Goal: Information Seeking & Learning: Learn about a topic

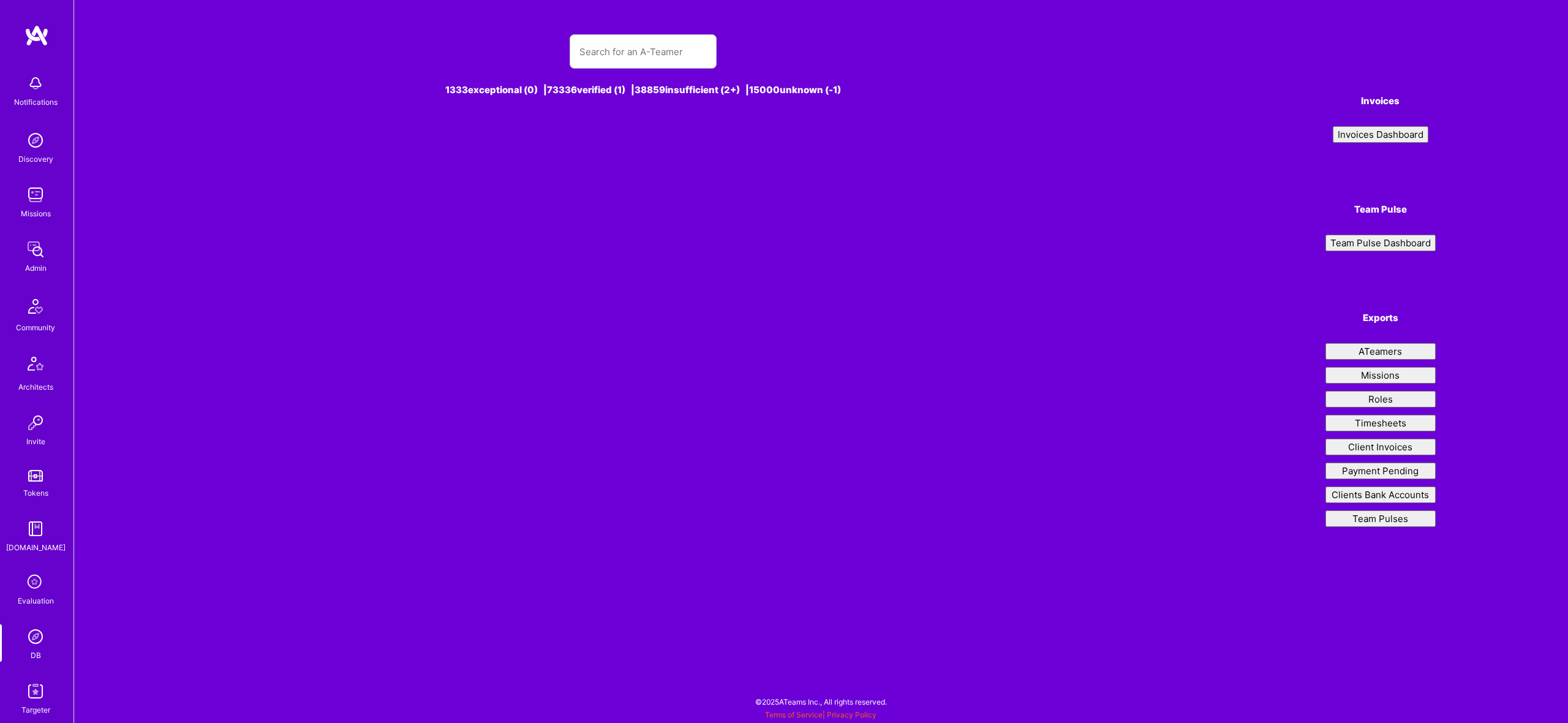
click at [639, 51] on input "text" at bounding box center [643, 52] width 128 height 31
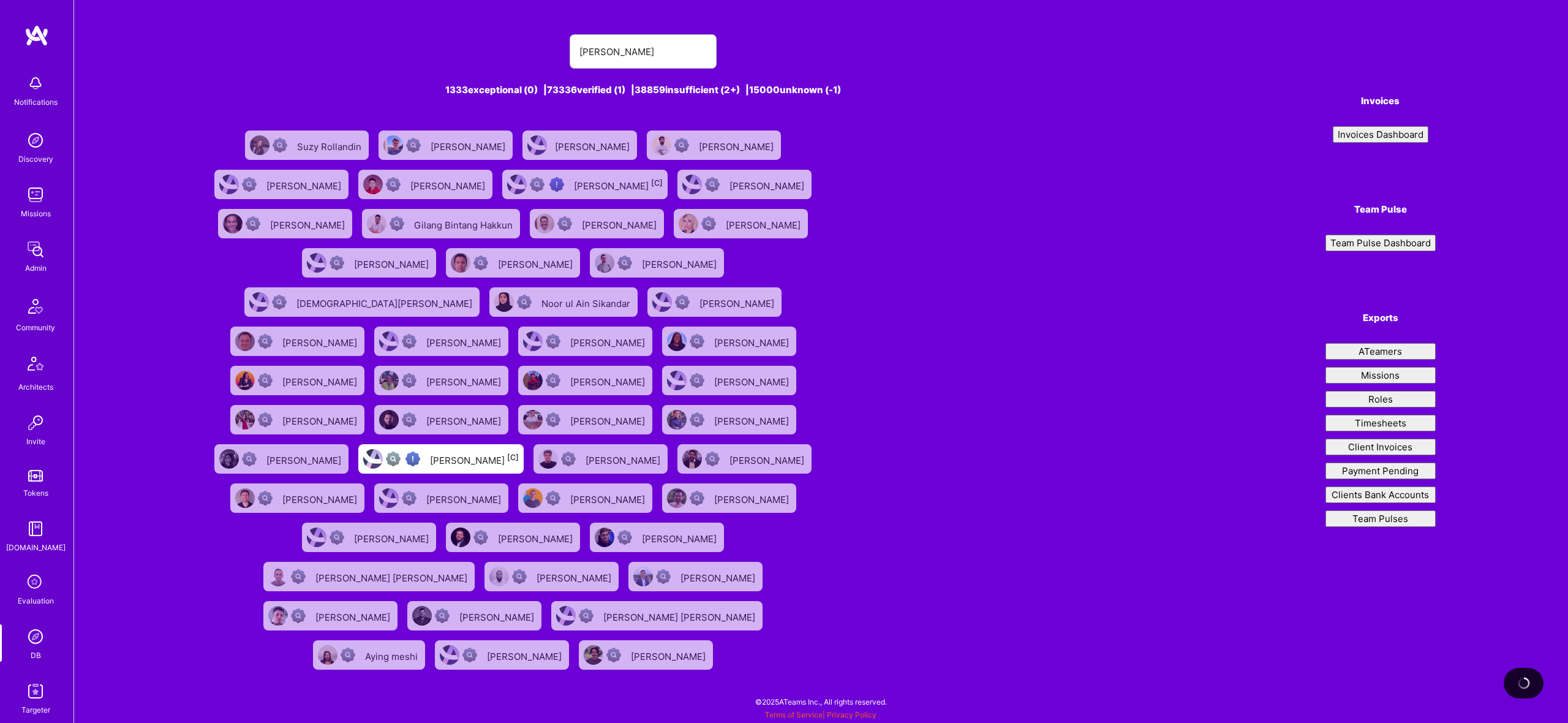
type input "[PERSON_NAME]"
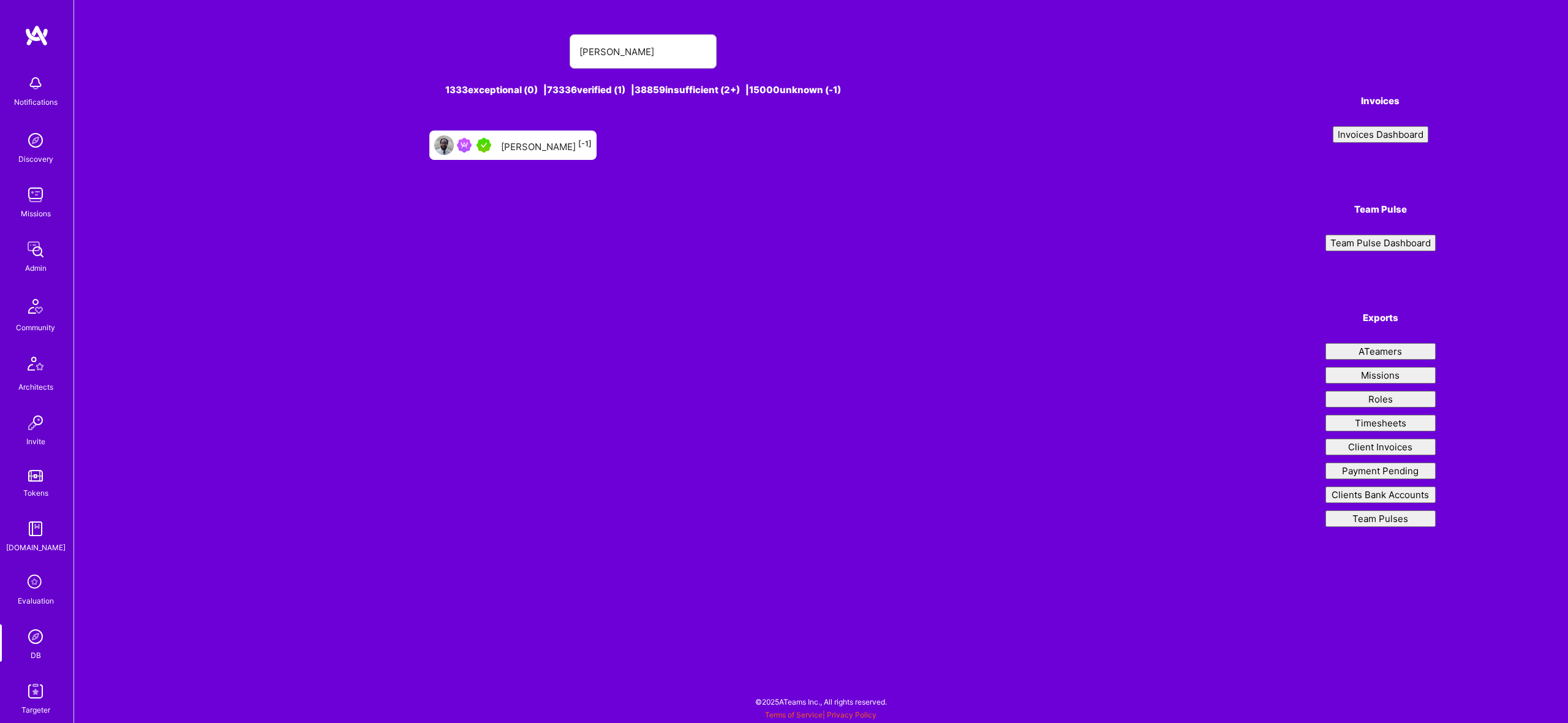
click at [534, 156] on div "[PERSON_NAME] [-1]" at bounding box center [513, 145] width 167 height 30
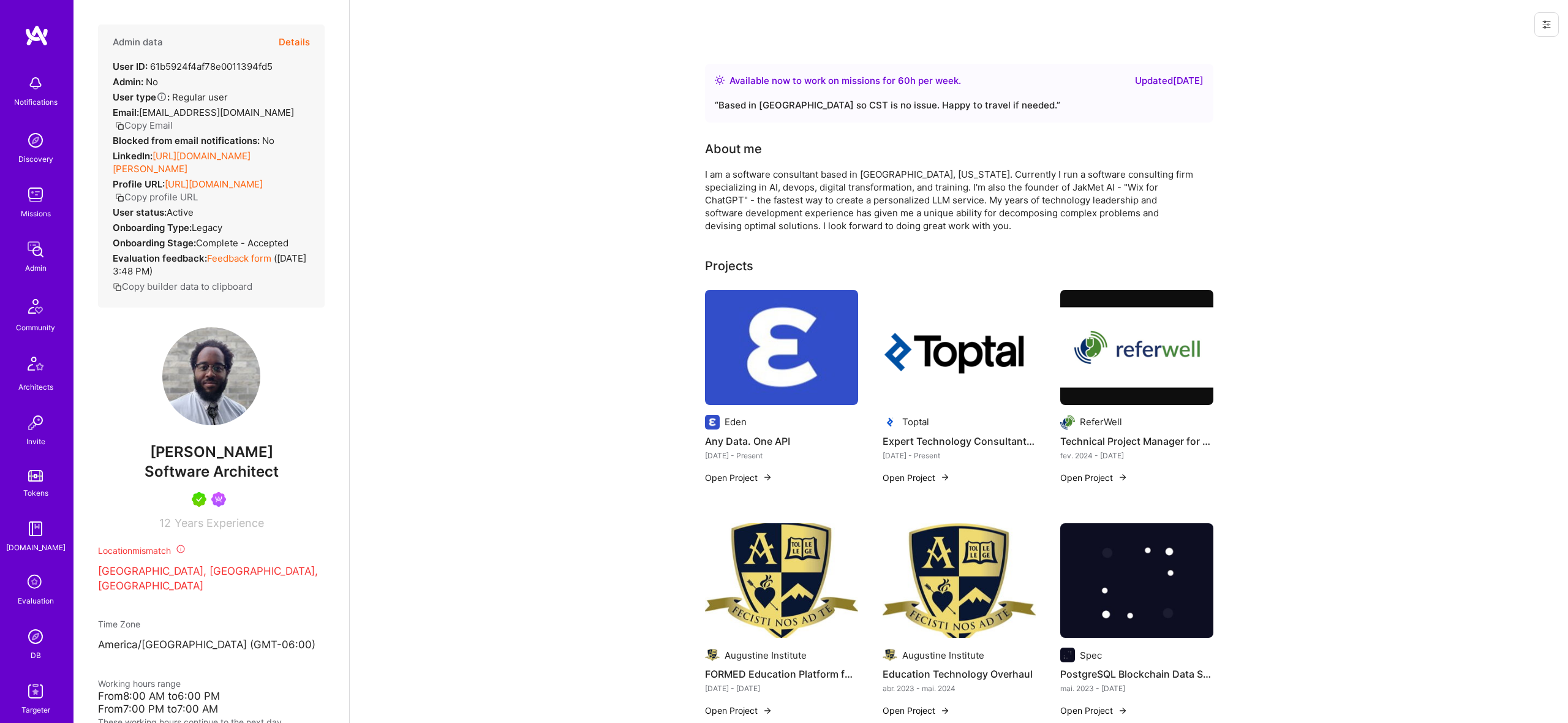
click at [267, 48] on div "Admin data Details" at bounding box center [211, 42] width 197 height 36
click at [290, 44] on button "Details" at bounding box center [294, 42] width 31 height 36
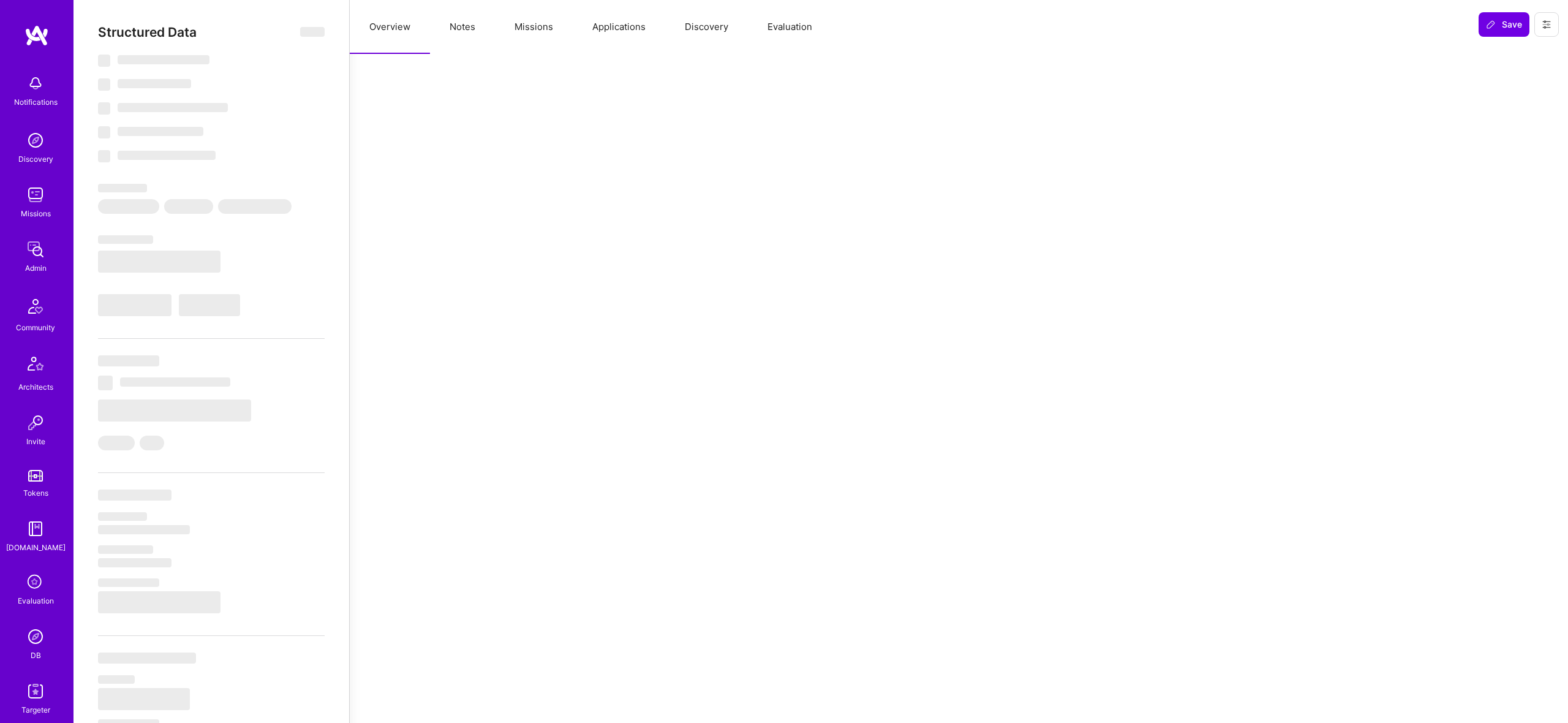
click at [520, 31] on button "Missions" at bounding box center [534, 27] width 78 height 54
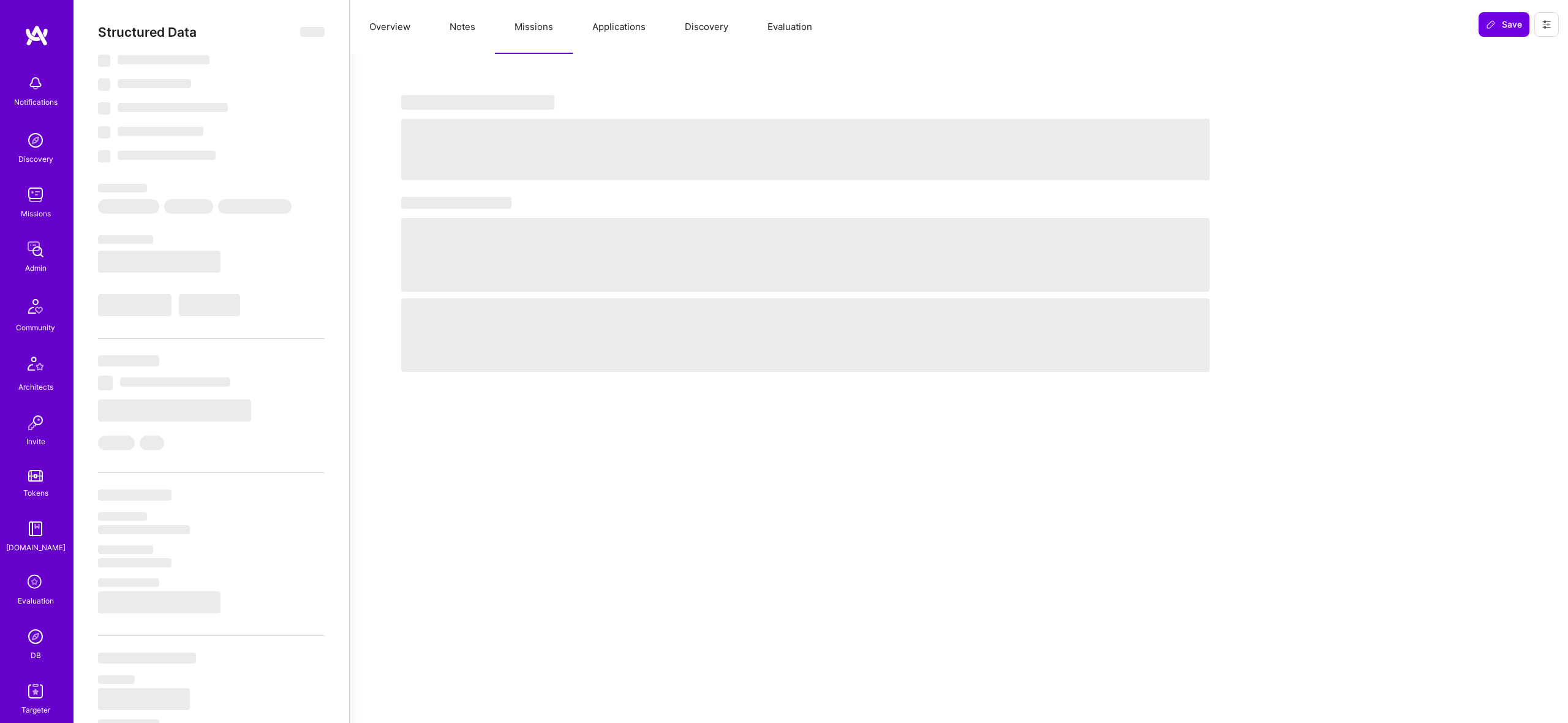
select select "Right Now"
select select "5"
select select "4"
select select "7"
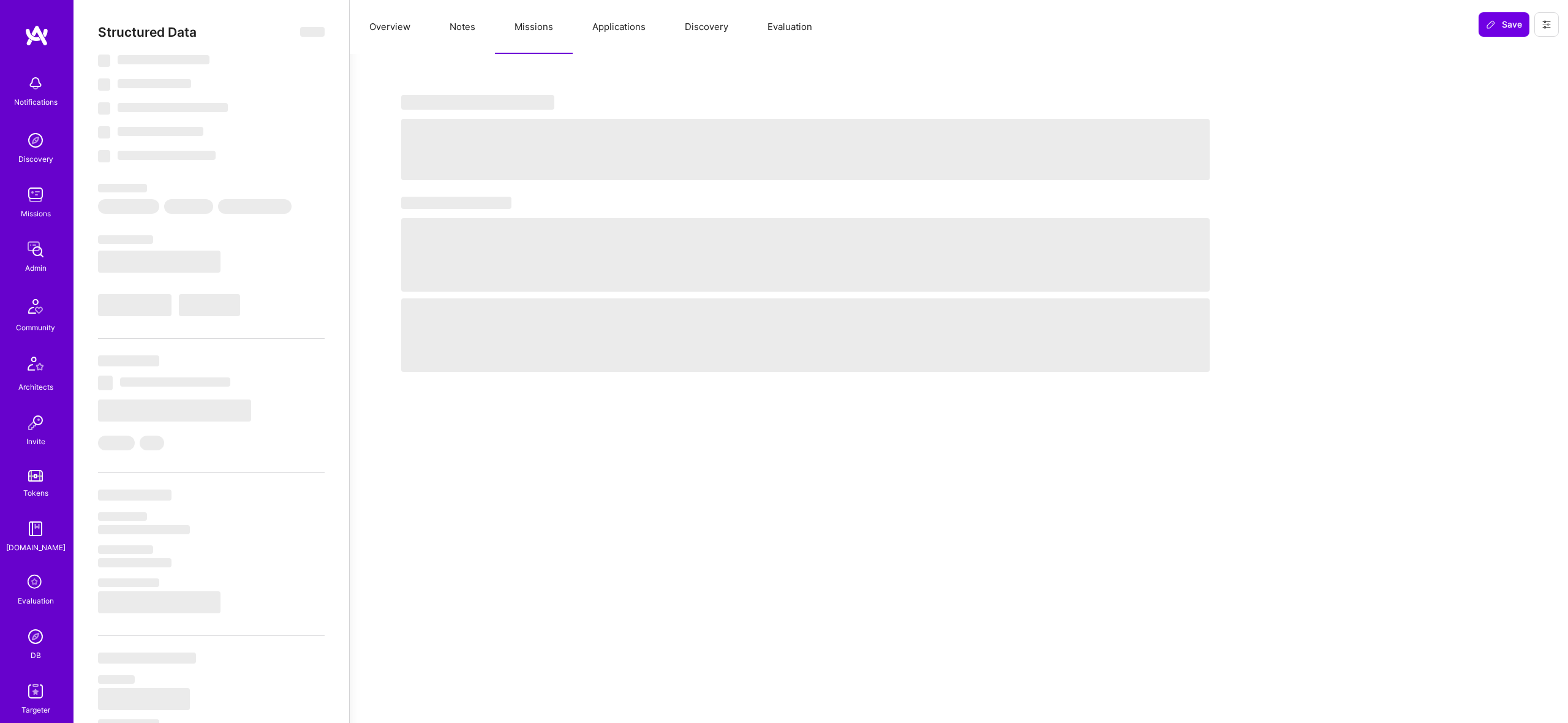
select select "US"
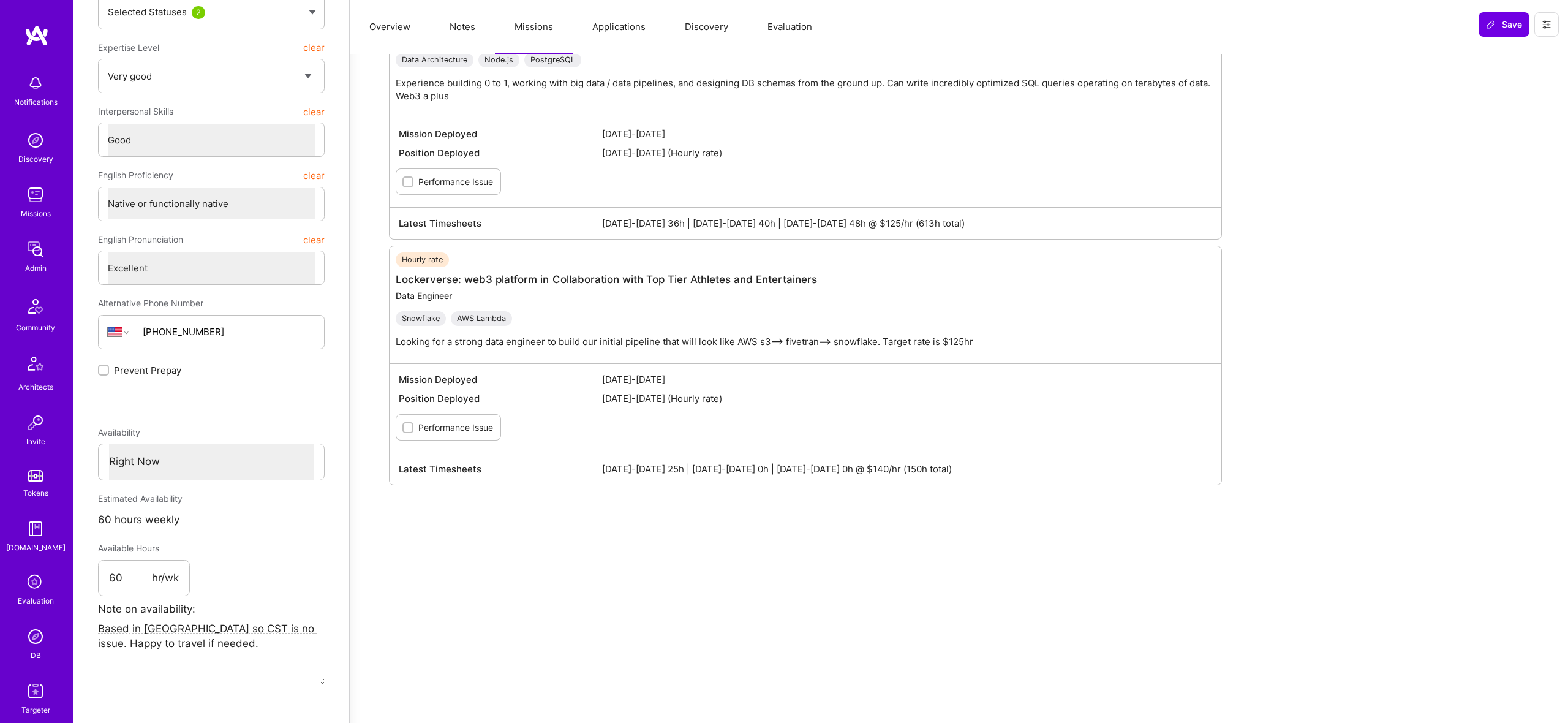
scroll to position [101, 0]
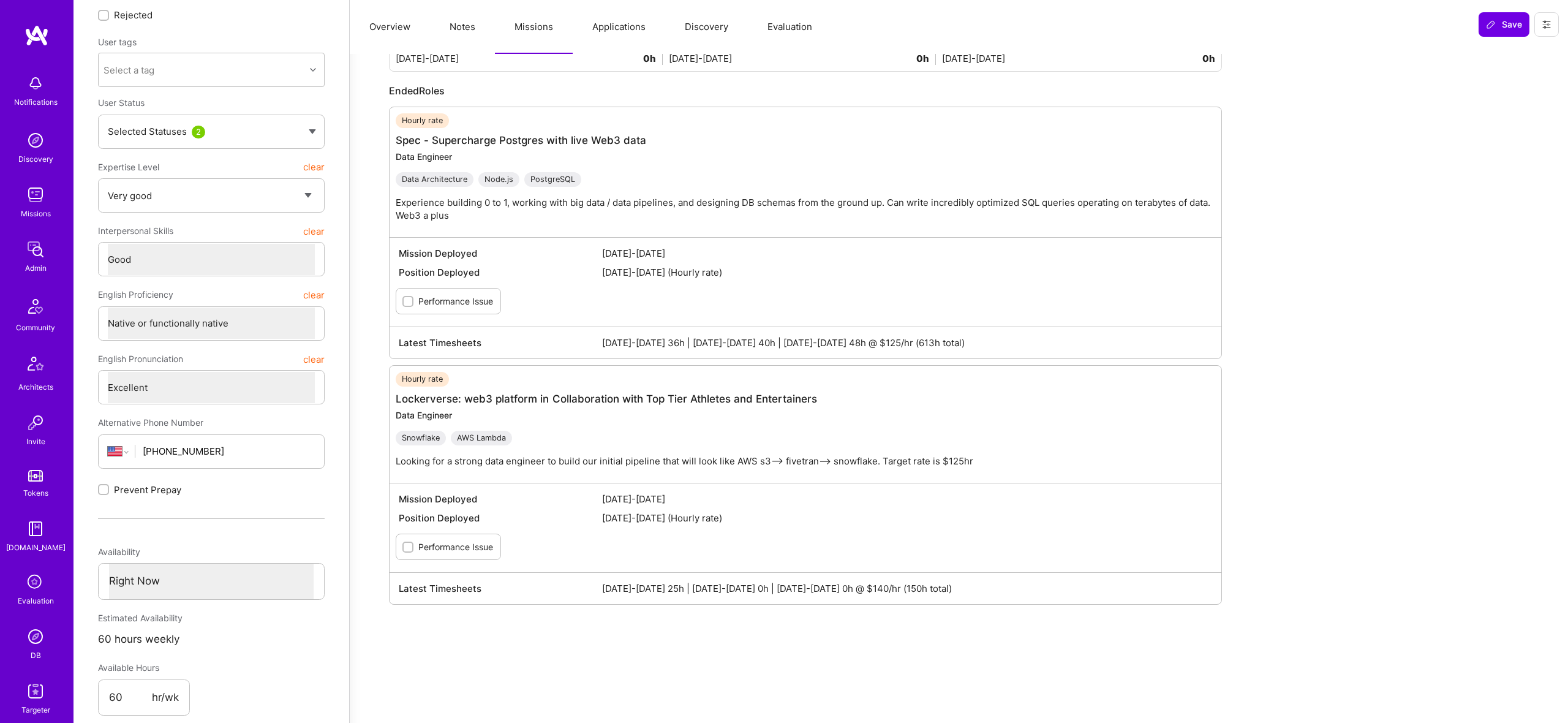
click at [618, 36] on button "Applications" at bounding box center [618, 27] width 92 height 54
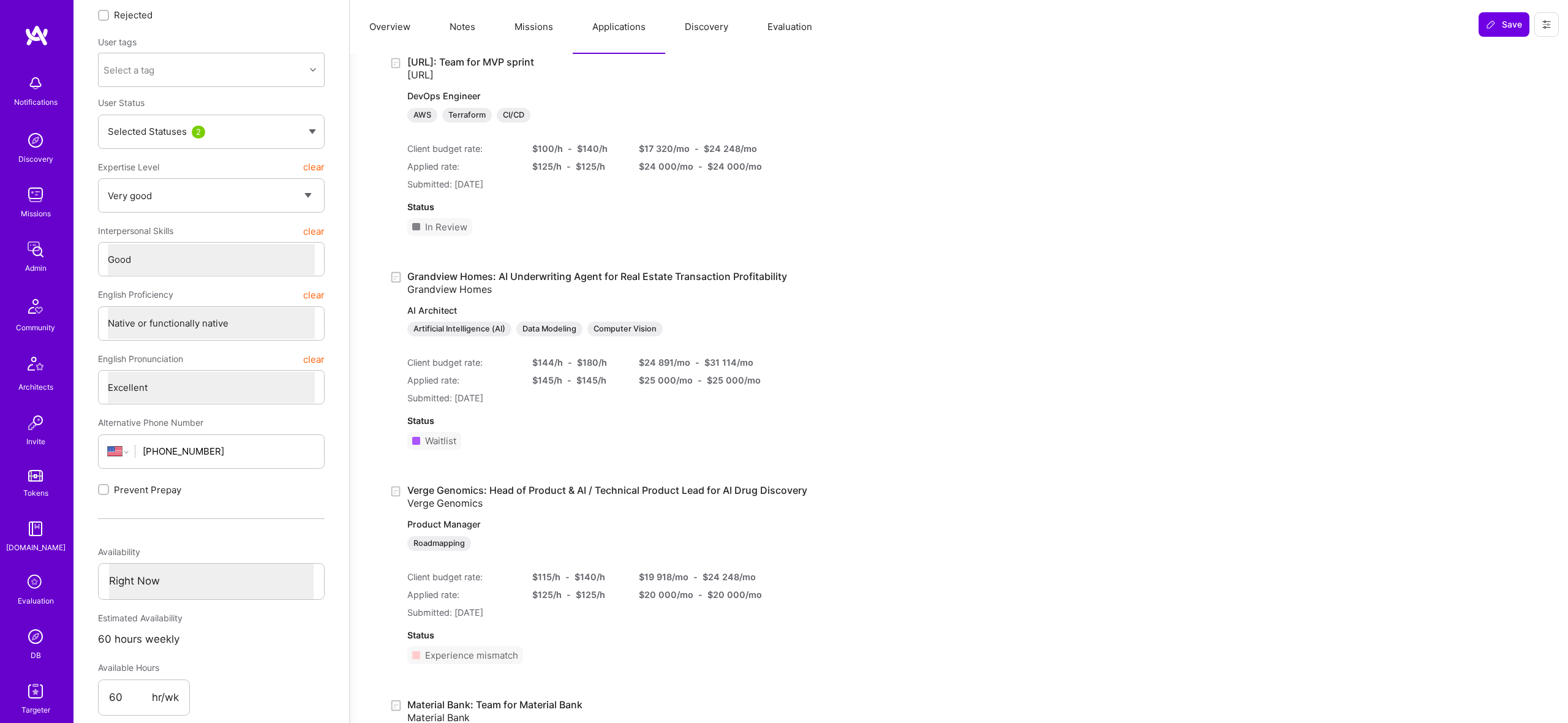
click at [615, 30] on button "Applications" at bounding box center [618, 27] width 92 height 54
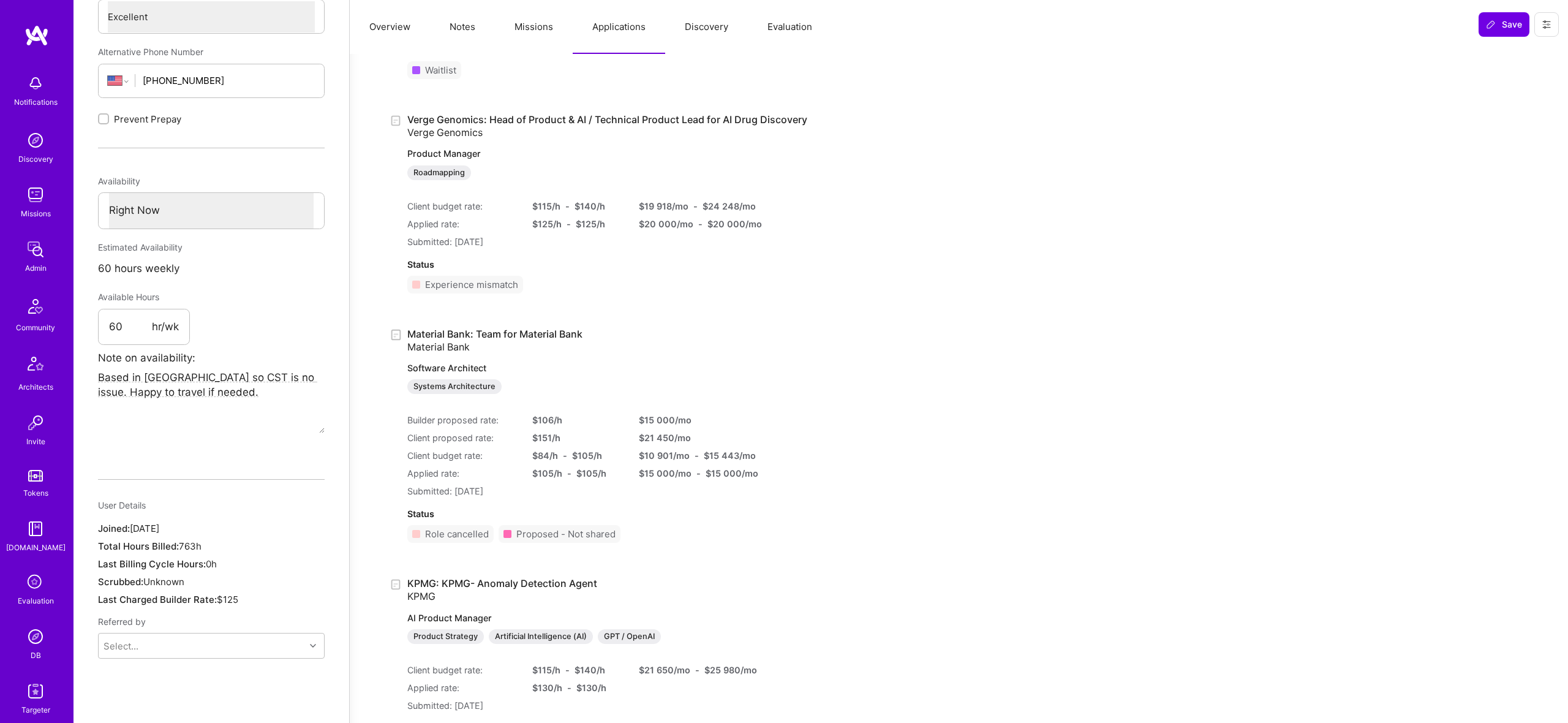
scroll to position [332, 0]
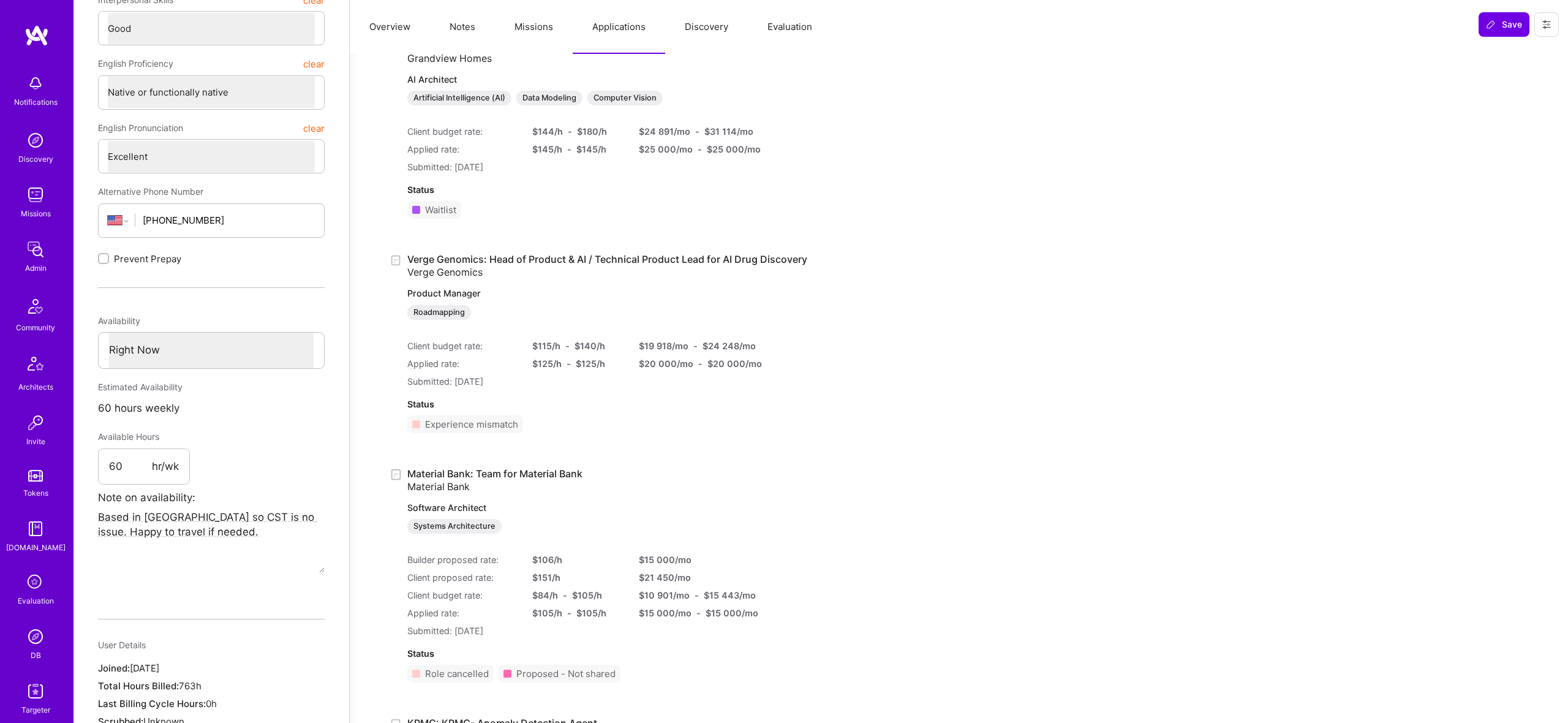
drag, startPoint x: 471, startPoint y: 38, endPoint x: 533, endPoint y: 35, distance: 62.1
click at [470, 36] on button "Notes" at bounding box center [462, 27] width 65 height 54
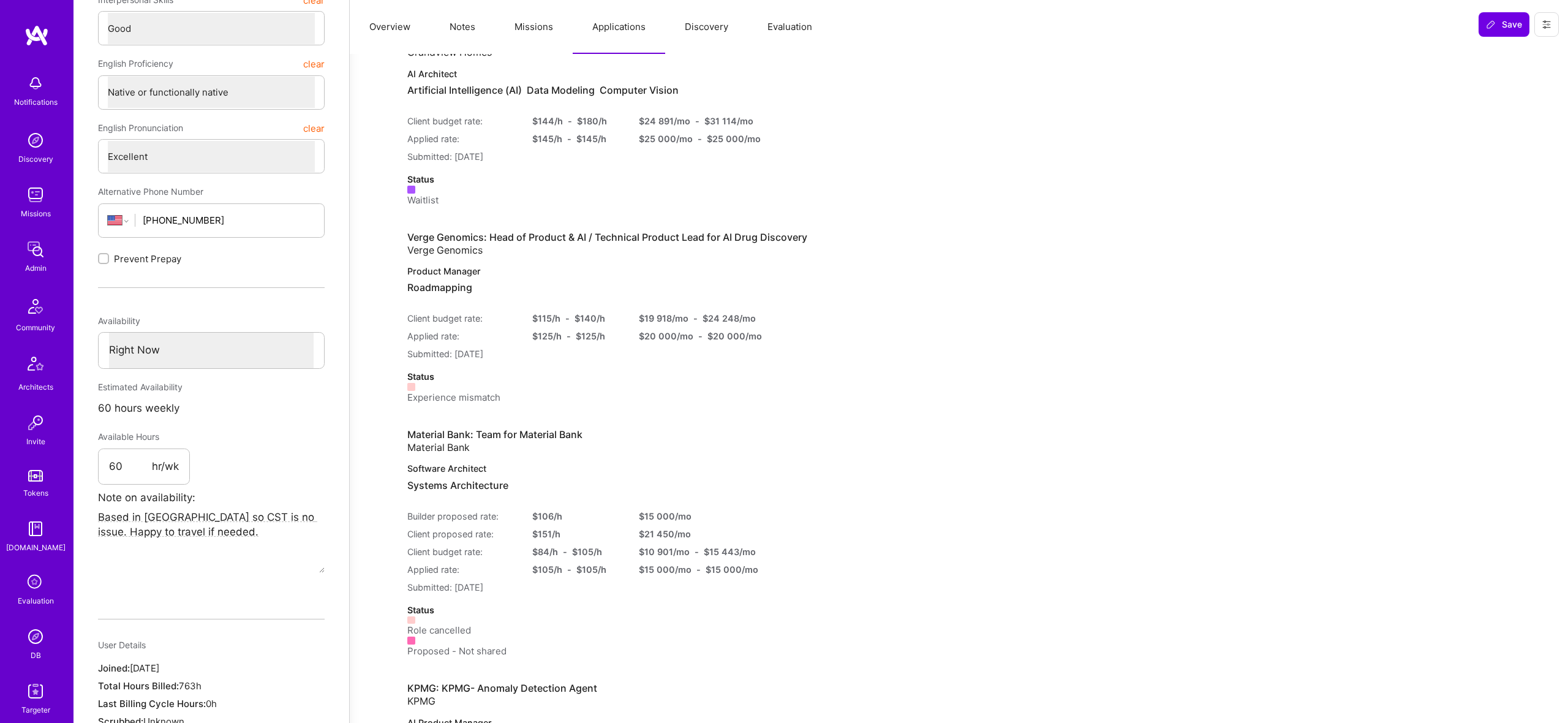
type textarea "x"
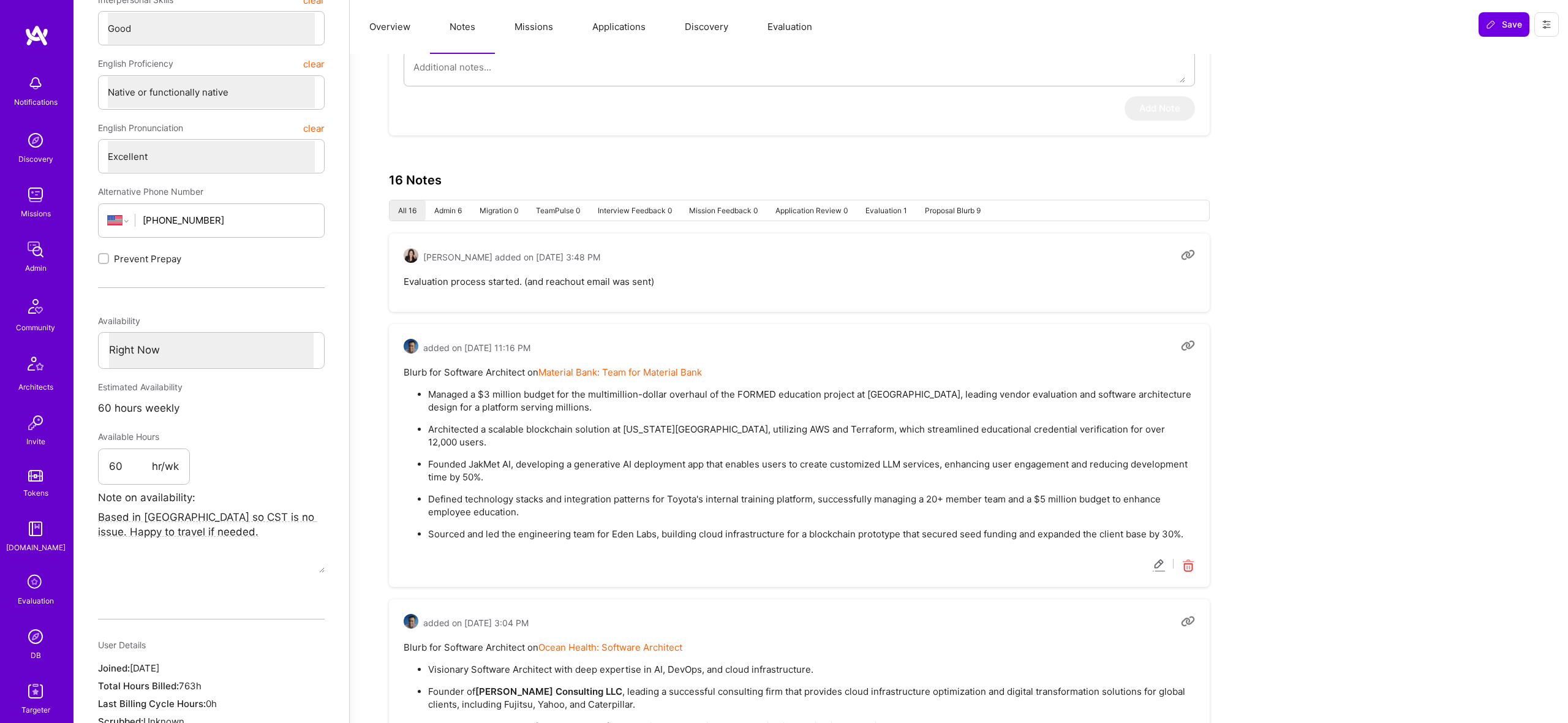
click at [737, 36] on button "Discovery" at bounding box center [706, 27] width 83 height 54
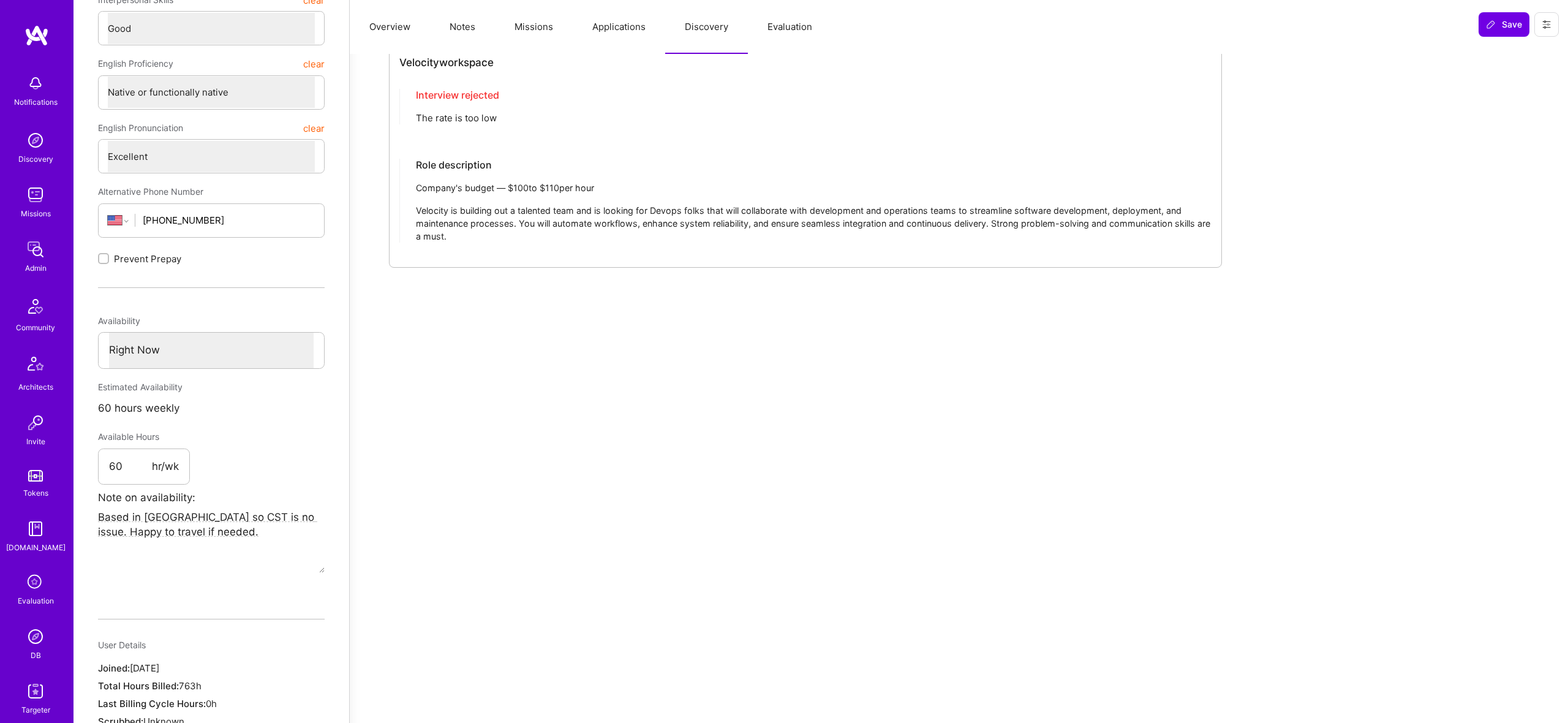
click at [783, 32] on button "Evaluation" at bounding box center [790, 27] width 84 height 54
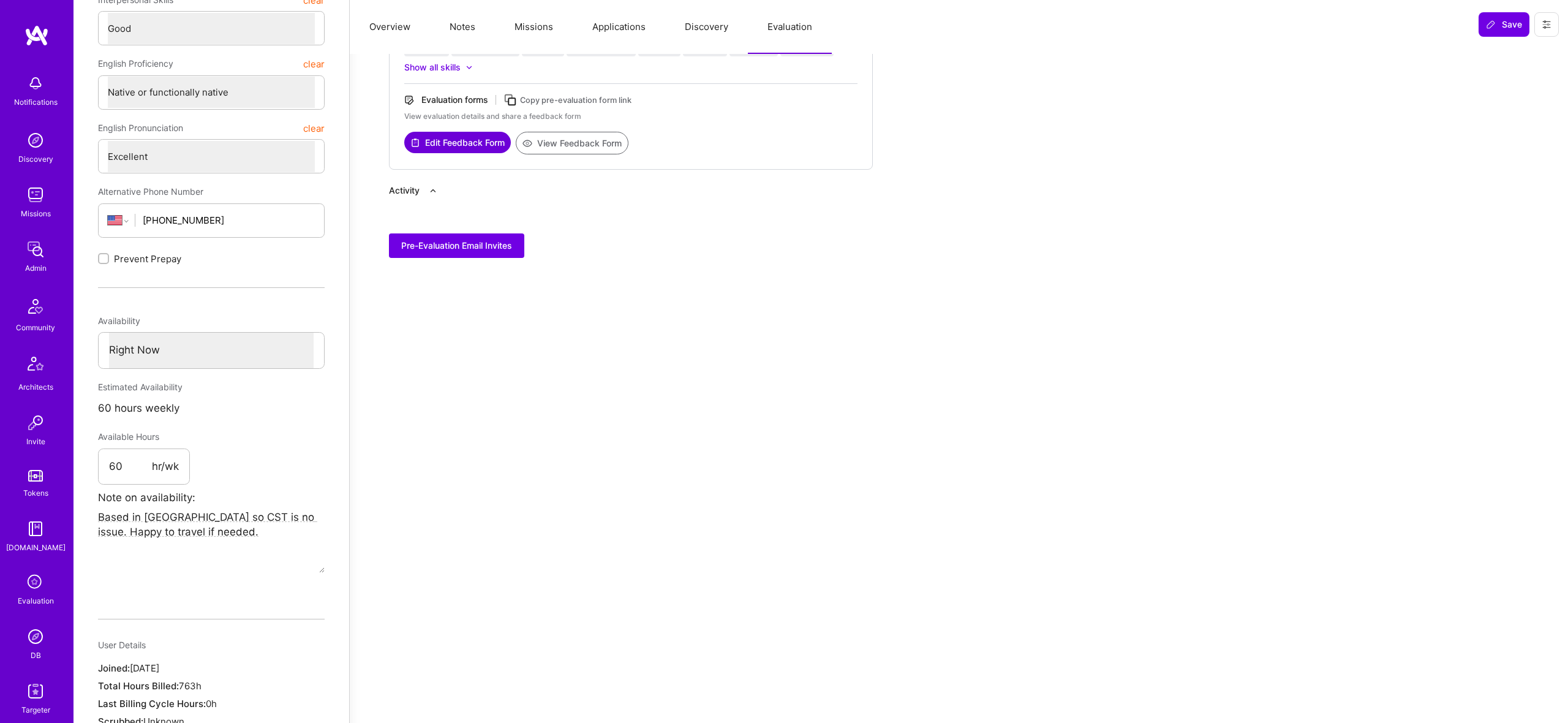
click at [711, 35] on button "Discovery" at bounding box center [706, 27] width 83 height 54
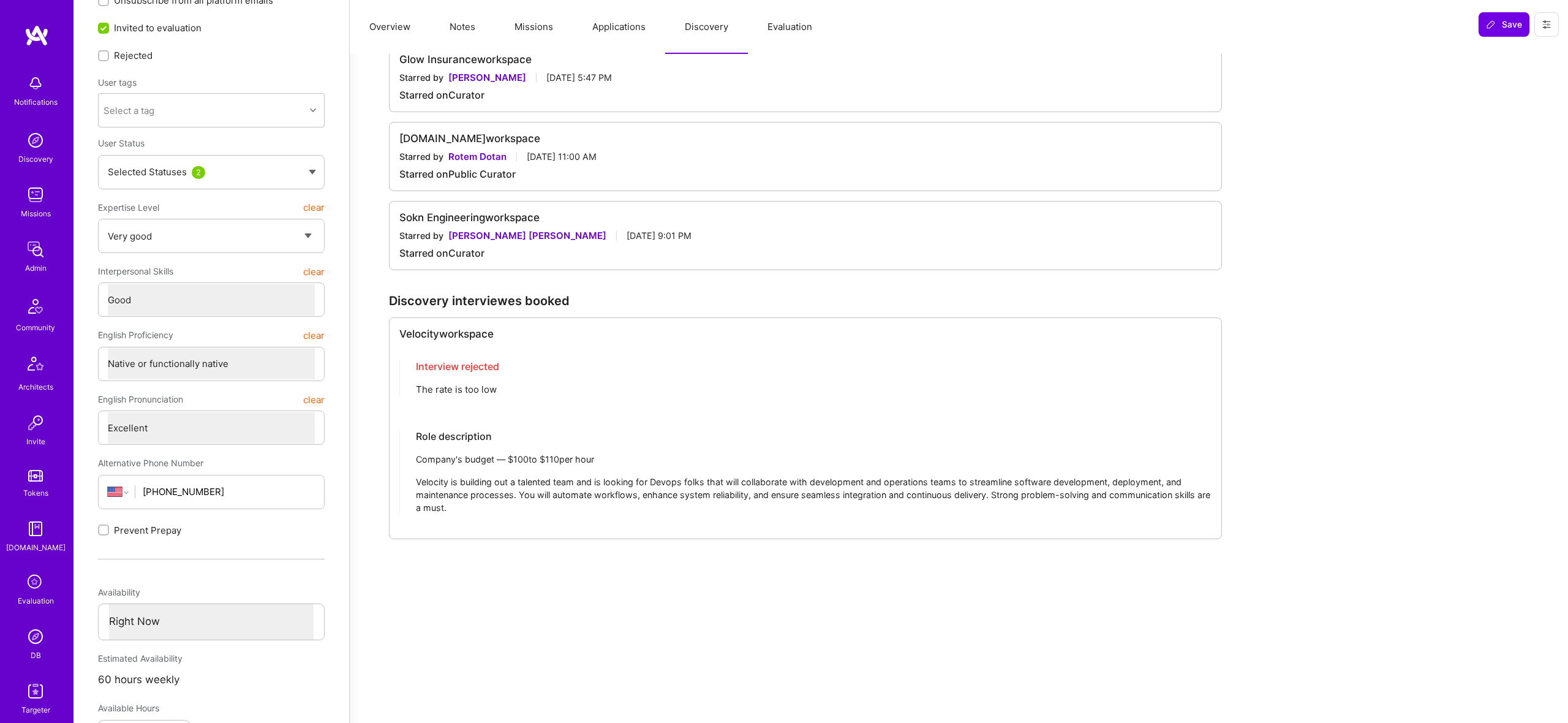
scroll to position [0, 0]
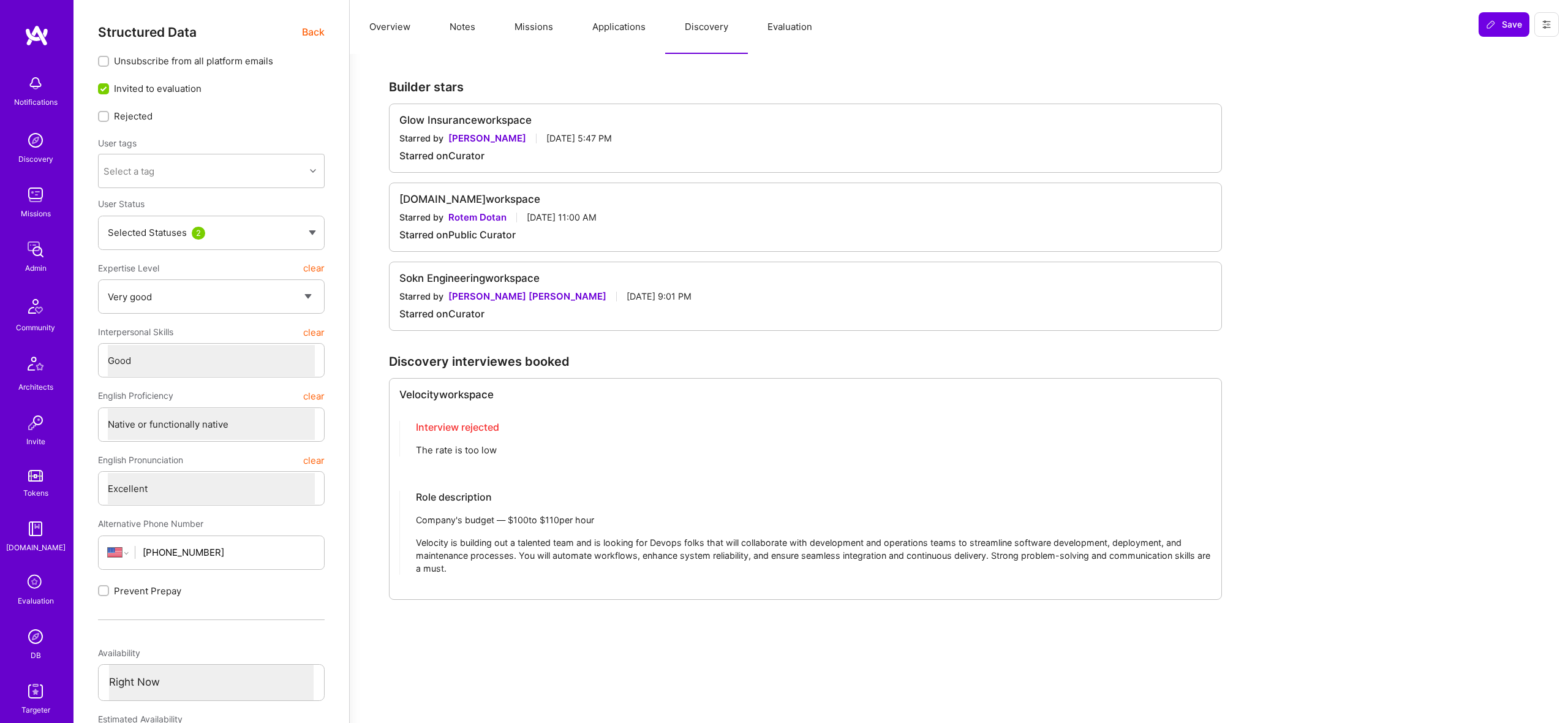
click at [798, 16] on button "Evaluation" at bounding box center [790, 27] width 84 height 54
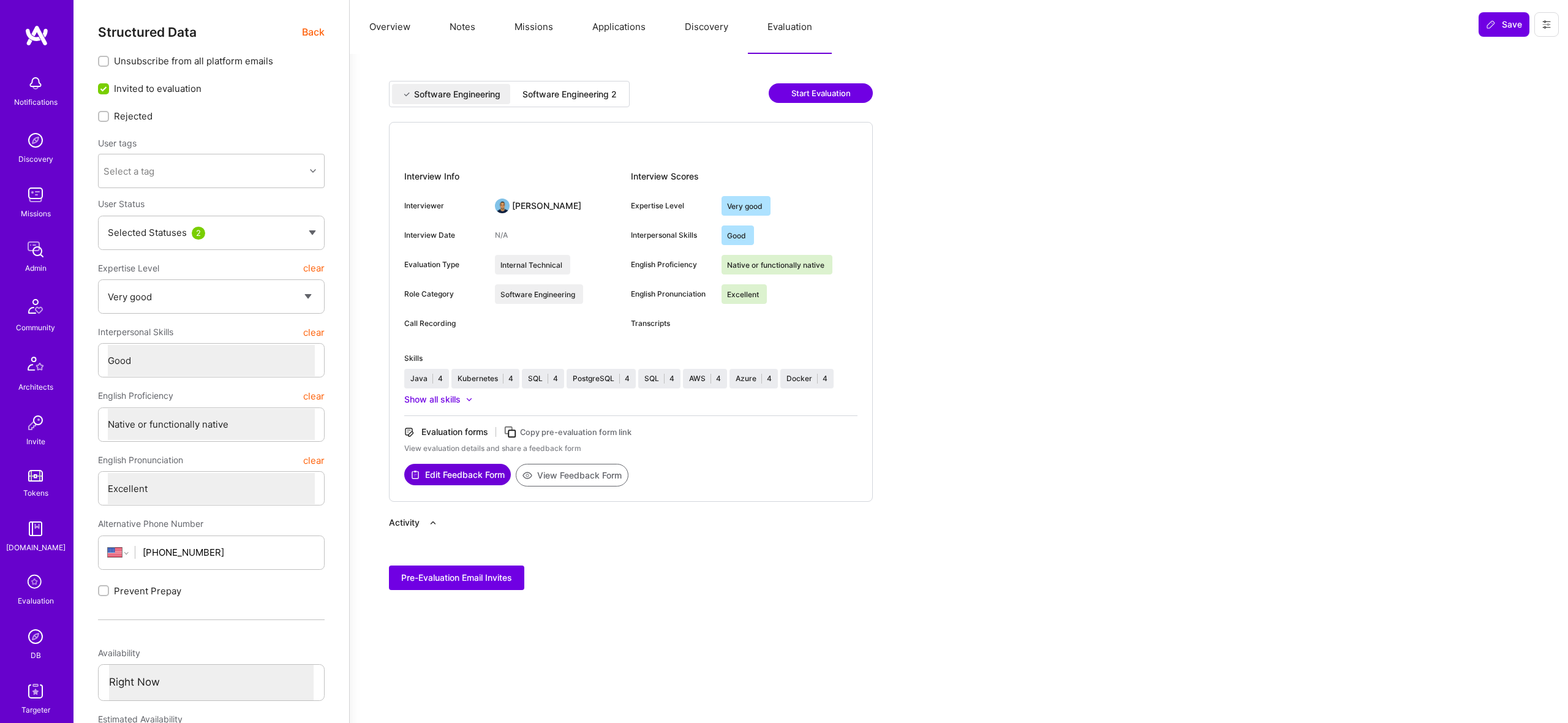
click at [573, 93] on div "Software Engineering 2" at bounding box center [569, 94] width 94 height 12
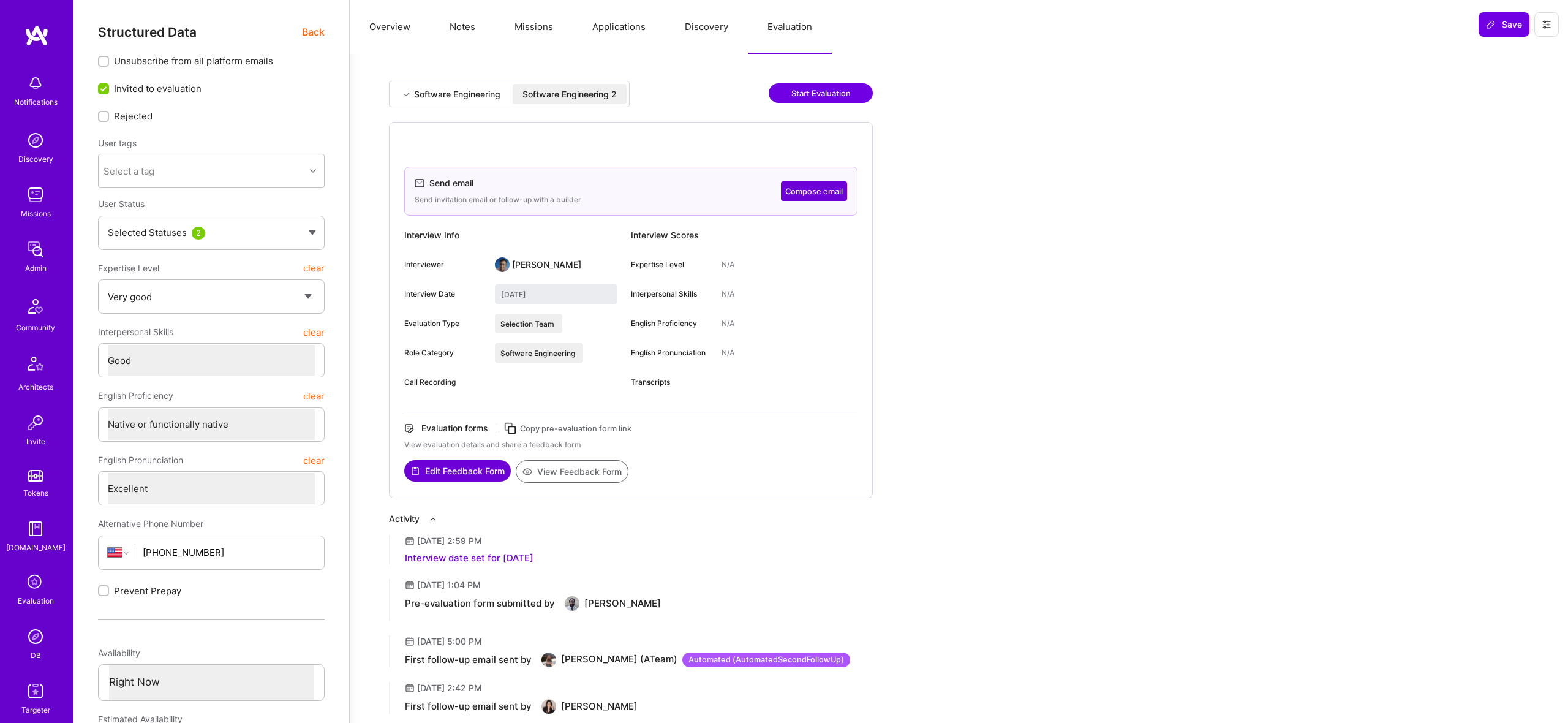
click at [481, 102] on div "Software Engineering" at bounding box center [451, 94] width 118 height 20
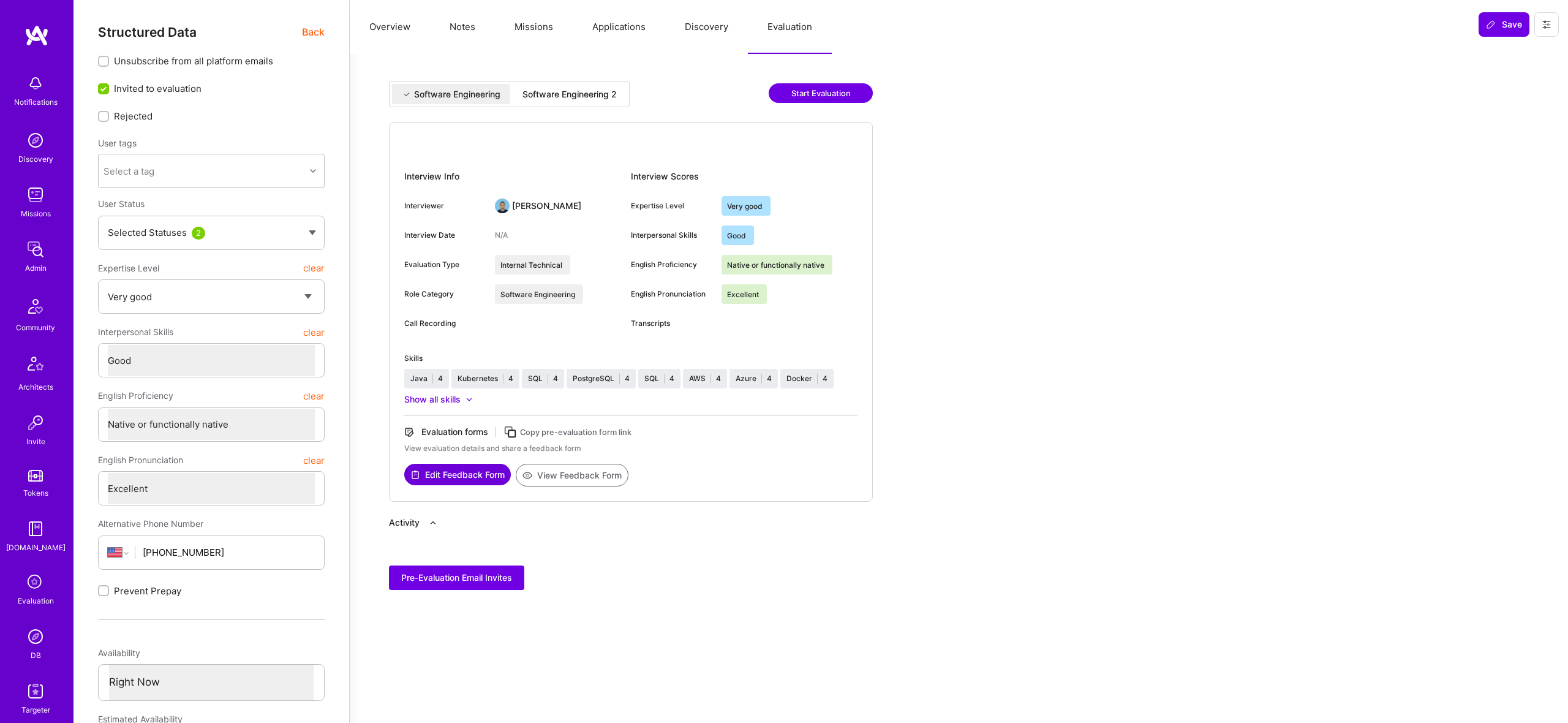
click at [533, 84] on div "Software Engineering 2" at bounding box center [569, 94] width 114 height 20
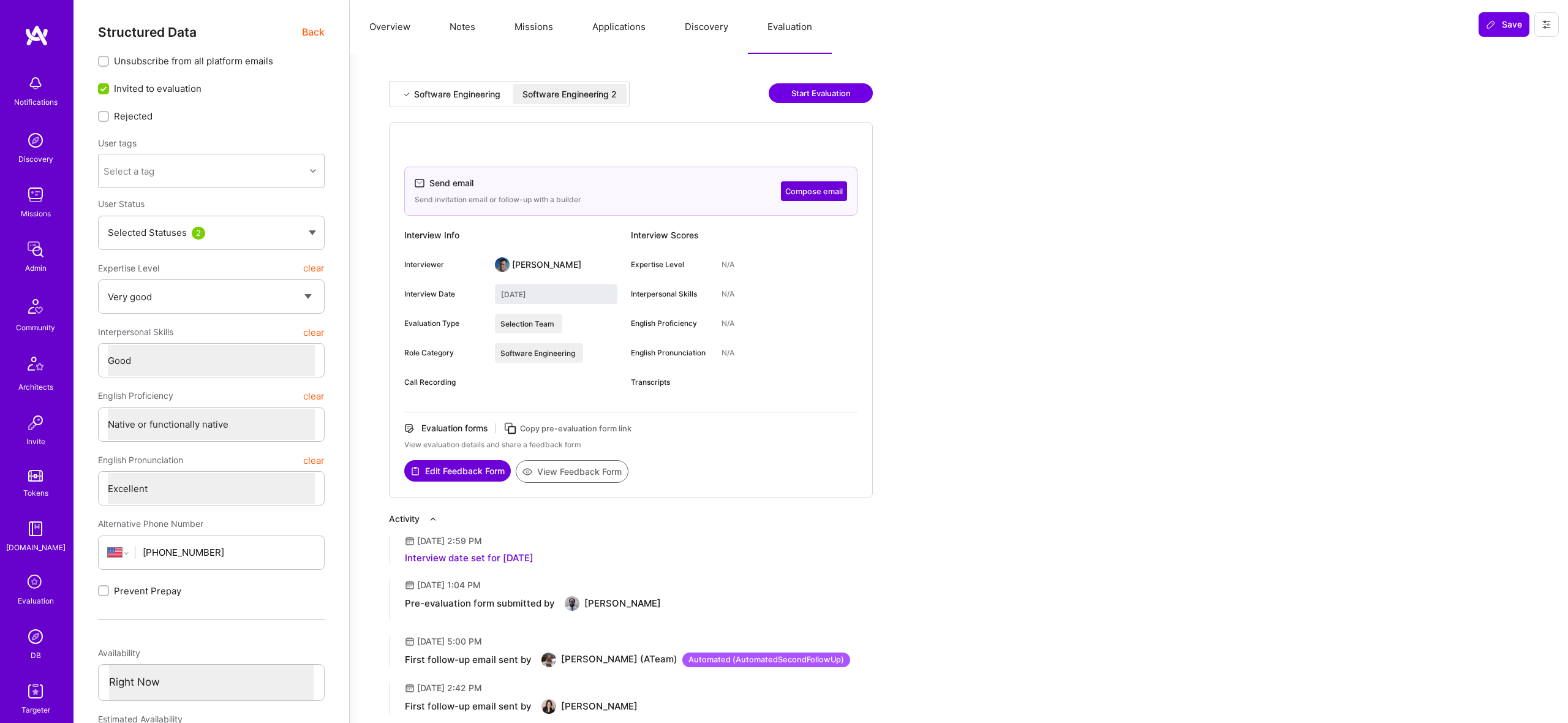
click at [324, 31] on span "Back" at bounding box center [314, 32] width 23 height 15
click at [313, 32] on span "Back" at bounding box center [314, 32] width 23 height 15
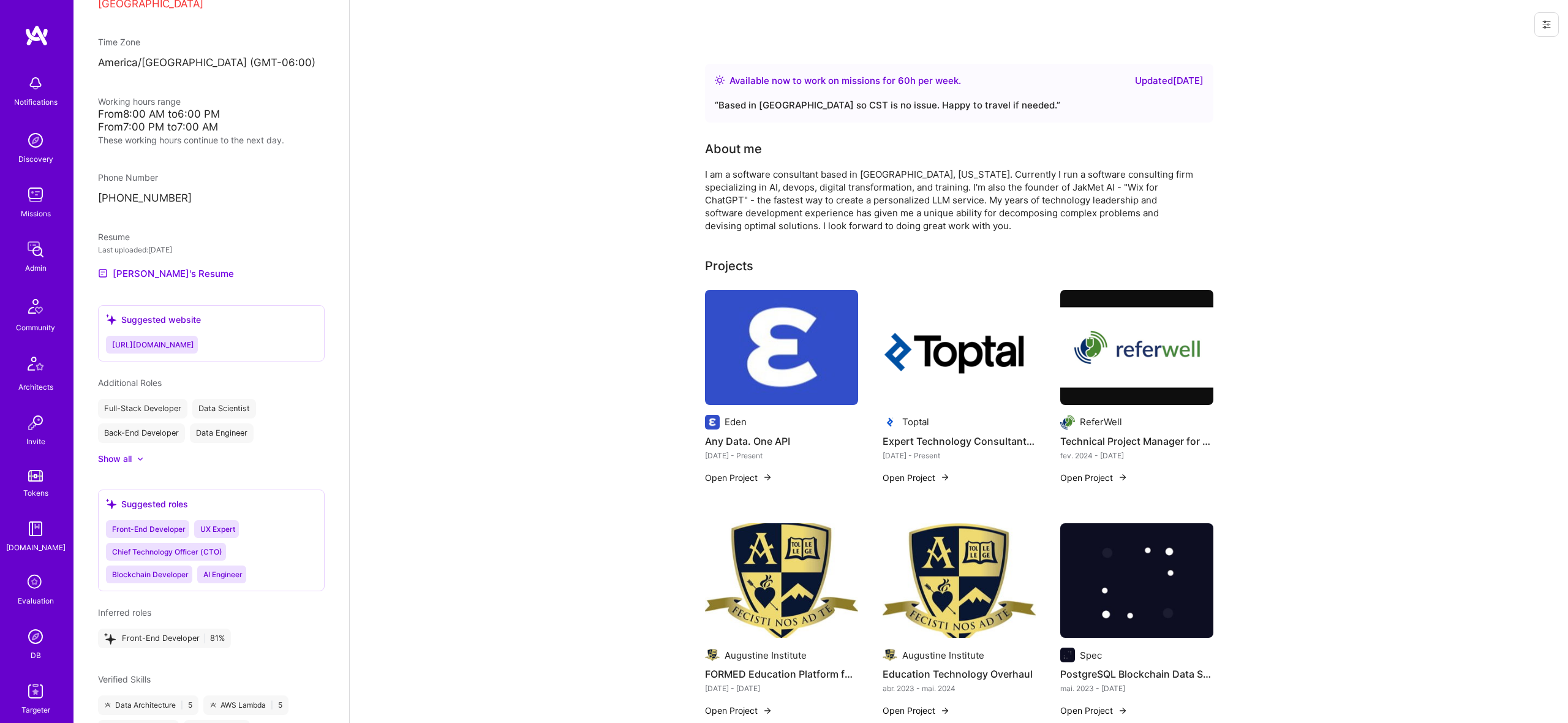
scroll to position [584, 0]
click at [178, 272] on link "[PERSON_NAME]'s Resume" at bounding box center [166, 271] width 136 height 14
